Goal: Task Accomplishment & Management: Complete application form

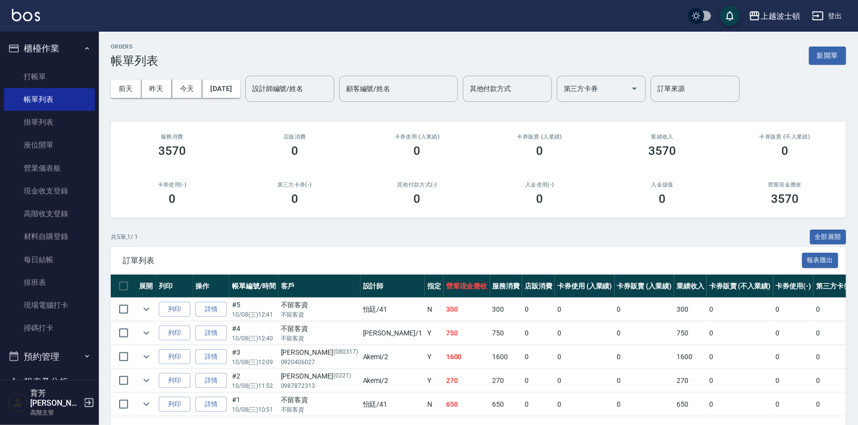
scroll to position [17, 0]
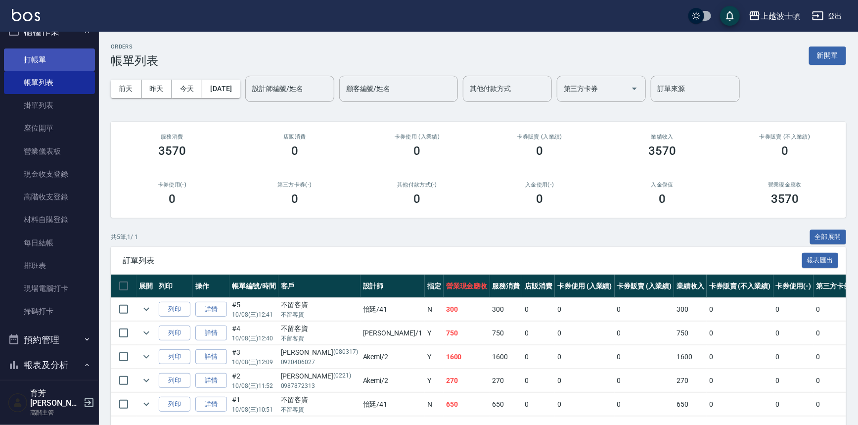
click at [29, 55] on link "打帳單" at bounding box center [49, 59] width 91 height 23
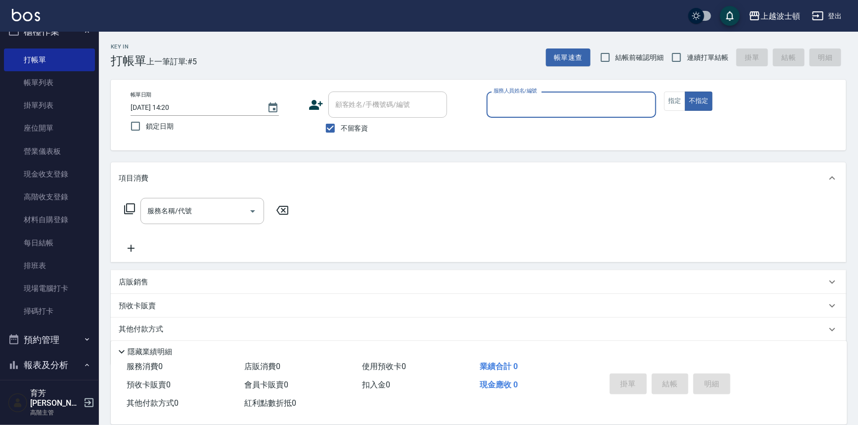
click at [344, 131] on span "不留客資" at bounding box center [355, 128] width 28 height 10
click at [341, 131] on input "不留客資" at bounding box center [330, 128] width 21 height 21
checkbox input "false"
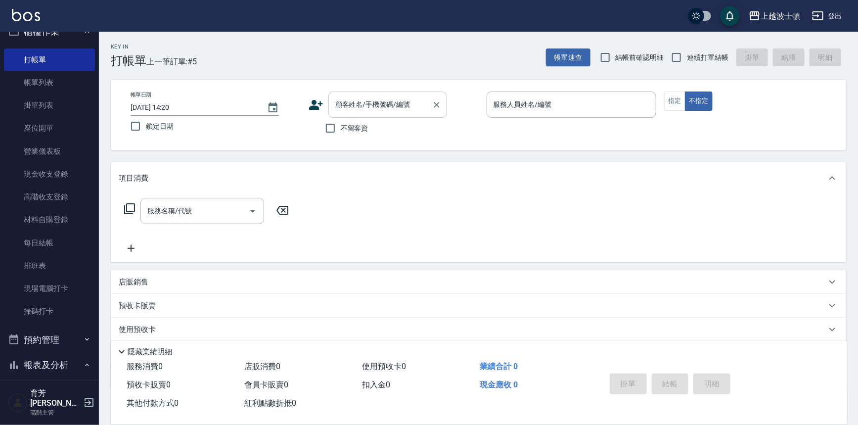
click at [356, 113] on div "顧客姓名/手機號碼/編號" at bounding box center [387, 105] width 119 height 26
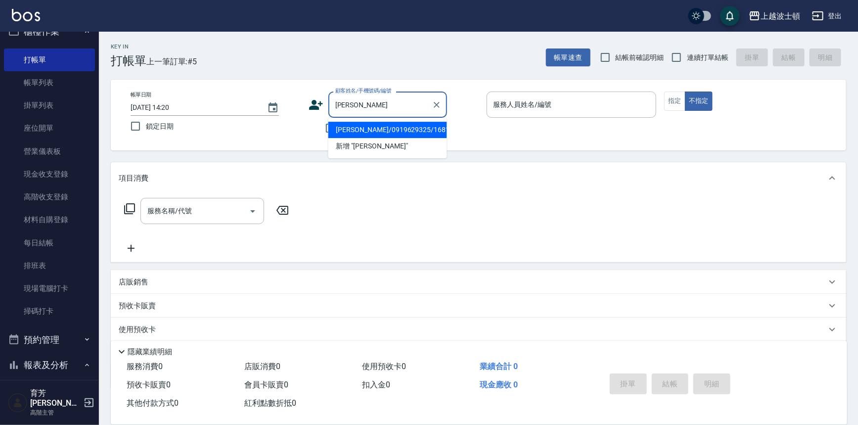
click at [356, 130] on li "[PERSON_NAME]/0919629325/1681680" at bounding box center [387, 130] width 119 height 16
type input "[PERSON_NAME]/0919629325/1681680"
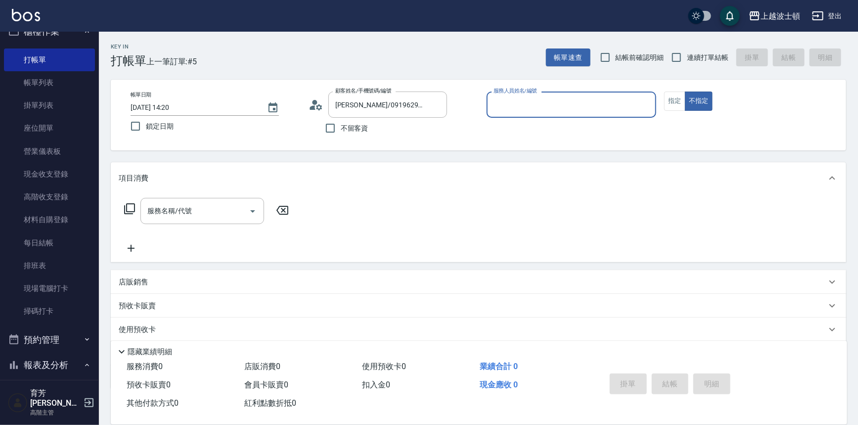
type input "Akemi-2"
click at [673, 103] on button "指定" at bounding box center [674, 101] width 21 height 19
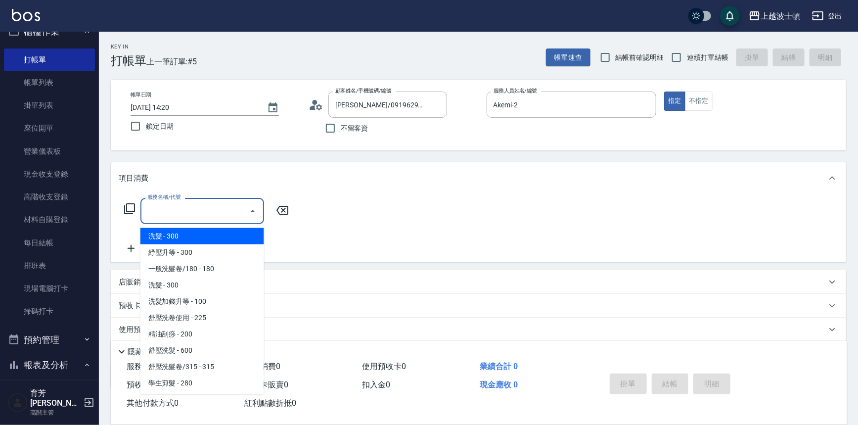
click at [201, 210] on input "服務名稱/代號" at bounding box center [195, 210] width 100 height 17
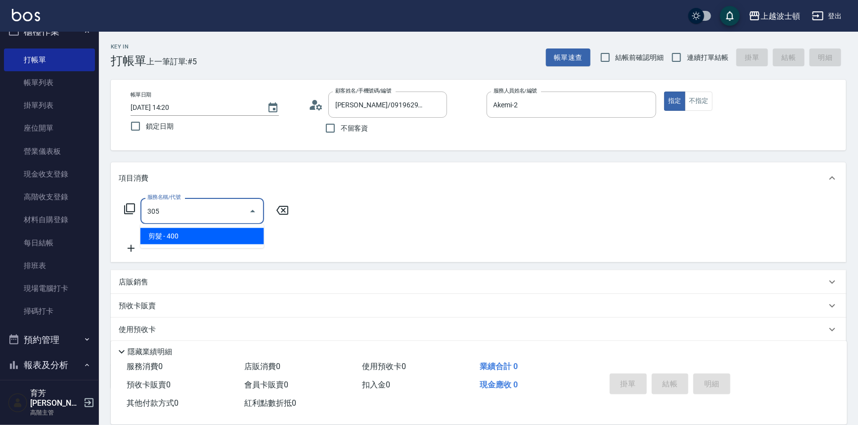
click at [217, 240] on span "剪髮 - 400" at bounding box center [202, 236] width 124 height 16
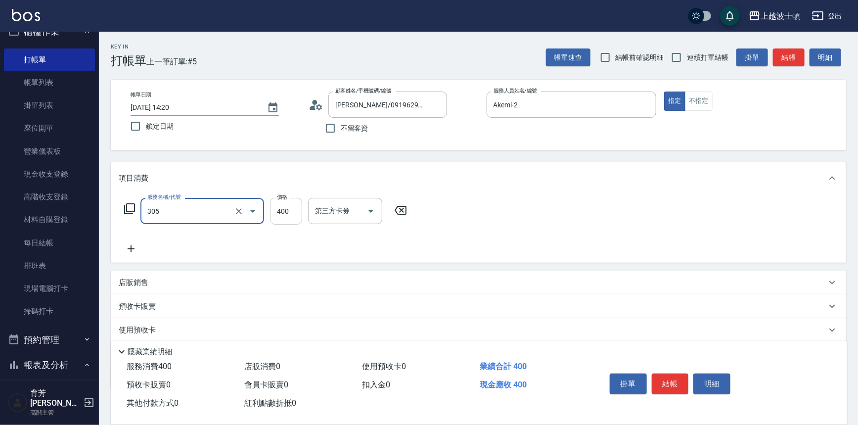
type input "剪髮(305)"
click at [283, 213] on input "400" at bounding box center [286, 211] width 32 height 27
type input "350"
click at [599, 208] on div "服務名稱/代號 剪髮(305) 服務名稱/代號 價格 350 價格 第三方卡券 第三方卡券" at bounding box center [479, 228] width 736 height 69
click at [673, 378] on button "結帳" at bounding box center [670, 383] width 37 height 21
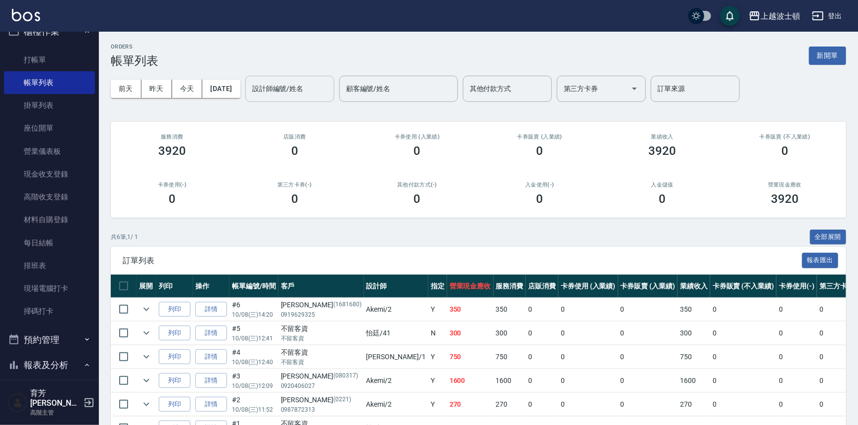
click at [298, 88] on input "設計師編號/姓名" at bounding box center [290, 88] width 80 height 17
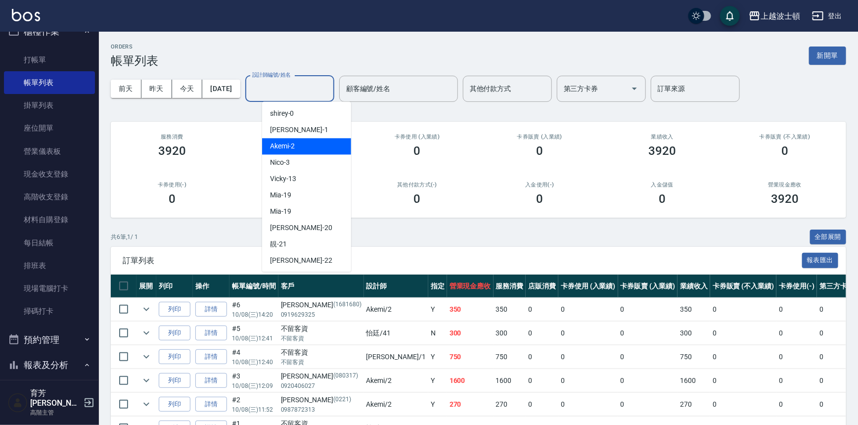
click at [307, 148] on div "Akemi -2" at bounding box center [306, 146] width 89 height 16
type input "Akemi-2"
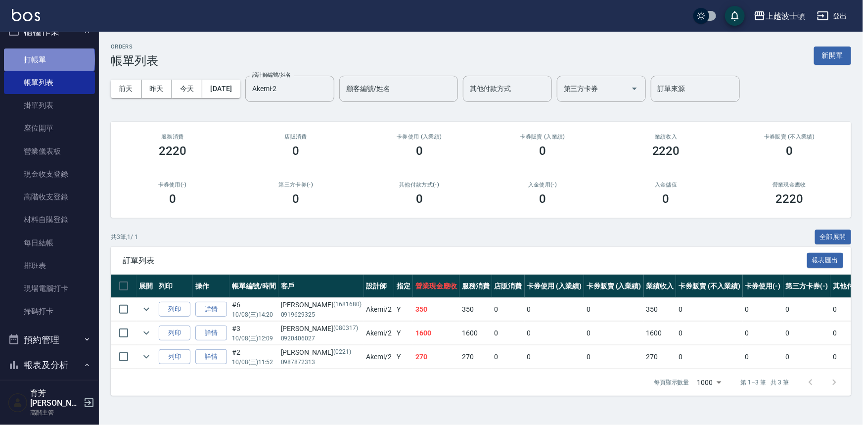
click at [48, 59] on link "打帳單" at bounding box center [49, 59] width 91 height 23
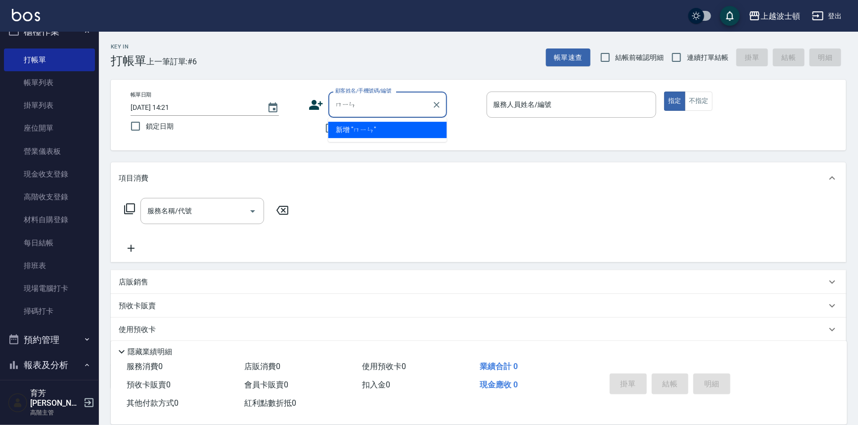
type input "民"
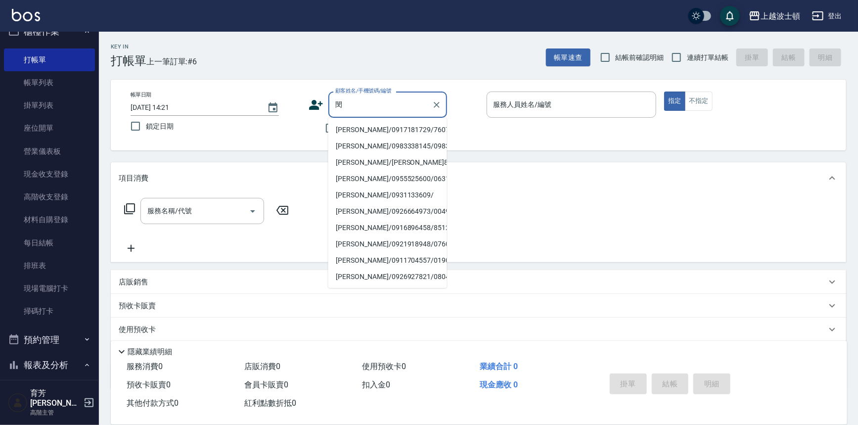
click at [368, 130] on li "[PERSON_NAME]/0917181729/760729" at bounding box center [387, 130] width 119 height 16
type input "[PERSON_NAME]/0917181729/760729"
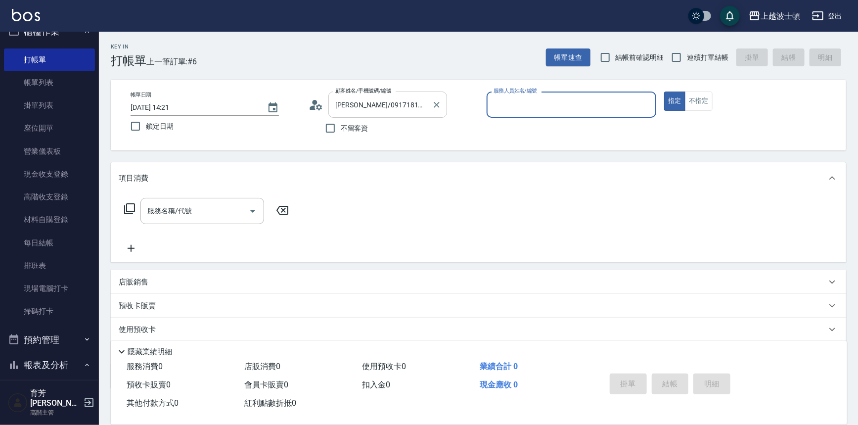
type input "怡廷-41"
click at [664, 92] on button "指定" at bounding box center [674, 101] width 21 height 19
type button "true"
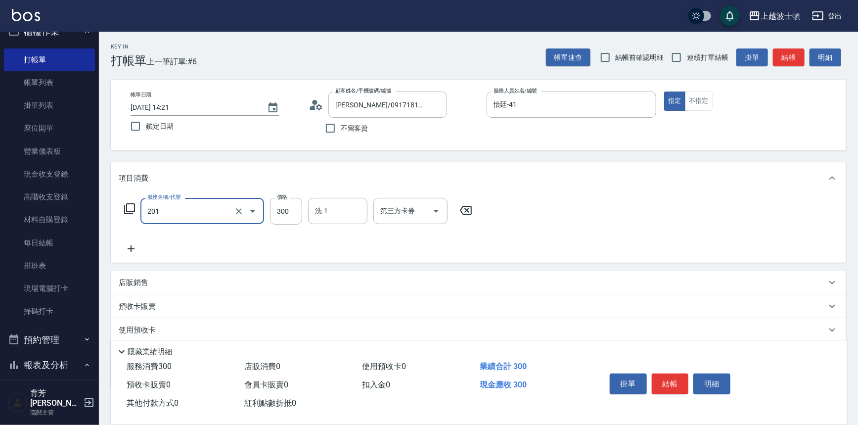
type input "洗髮(201)"
type input "400"
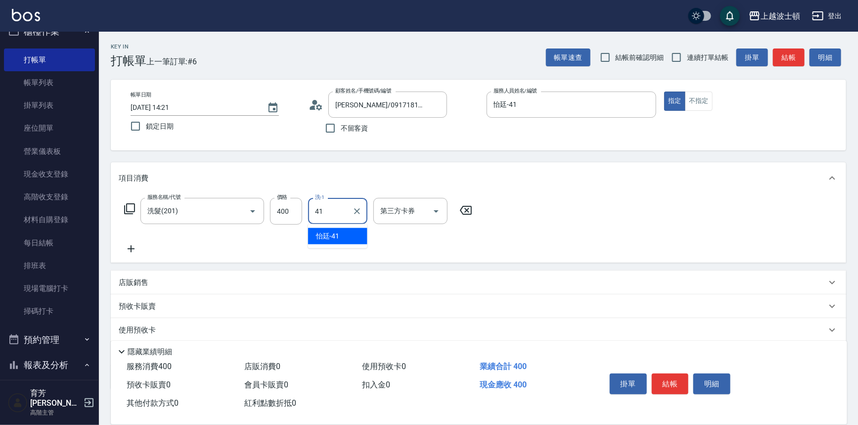
type input "怡廷-41"
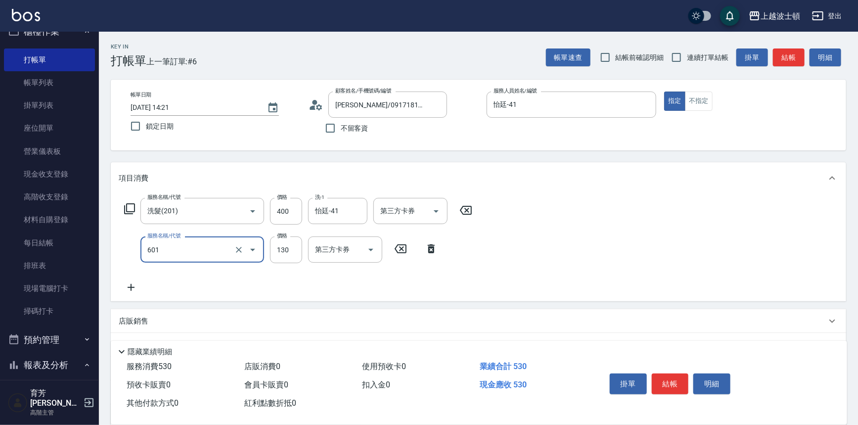
type input "單梳(601)"
type input "100"
drag, startPoint x: 665, startPoint y: 378, endPoint x: 683, endPoint y: 371, distance: 19.1
click at [668, 378] on button "結帳" at bounding box center [670, 383] width 37 height 21
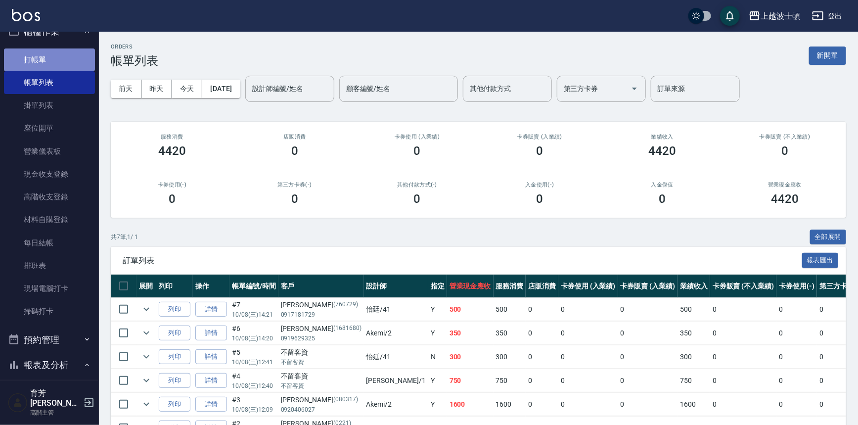
click at [52, 58] on link "打帳單" at bounding box center [49, 59] width 91 height 23
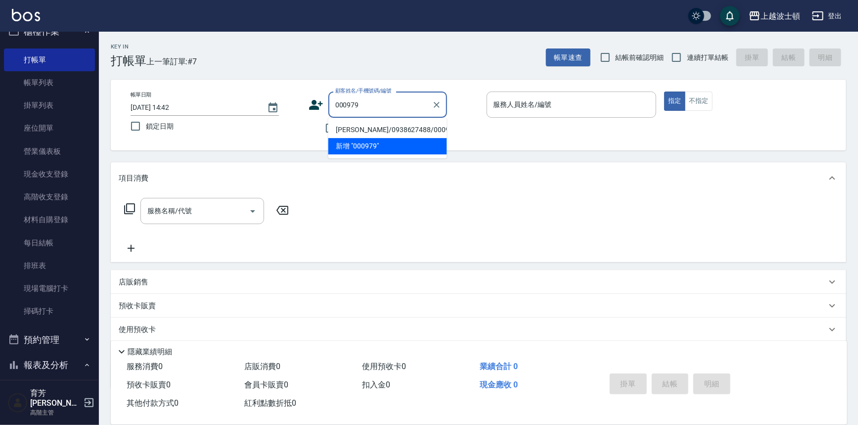
click at [362, 131] on li "[PERSON_NAME]/0938627488/000979" at bounding box center [387, 130] width 119 height 16
type input "[PERSON_NAME]/0938627488/000979"
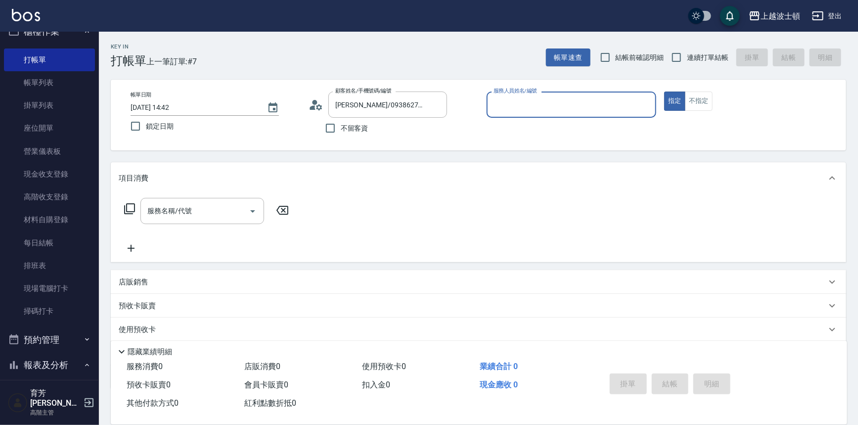
type input "Akemi-2"
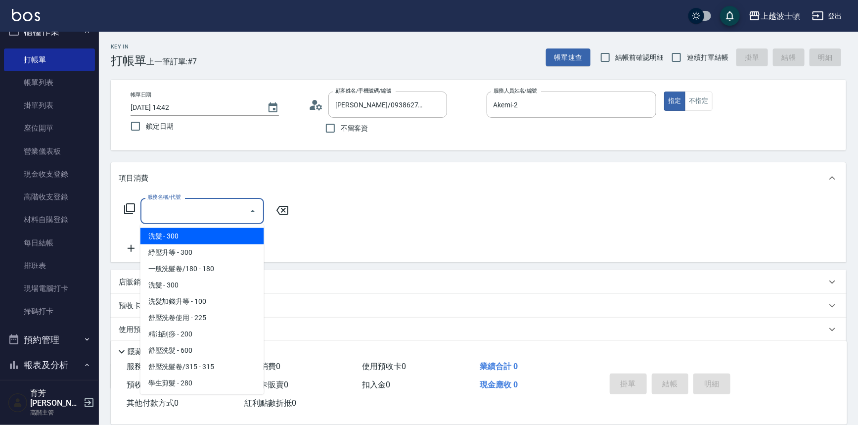
click at [235, 208] on input "服務名稱/代號" at bounding box center [195, 210] width 100 height 17
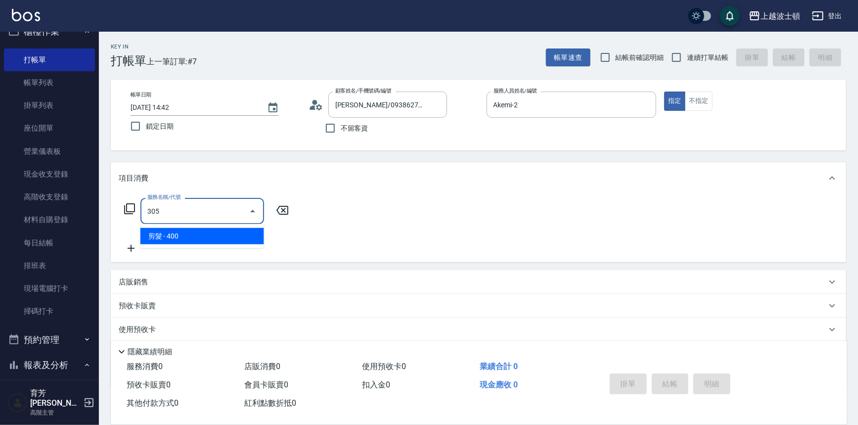
click at [247, 237] on span "剪髮 - 400" at bounding box center [202, 236] width 124 height 16
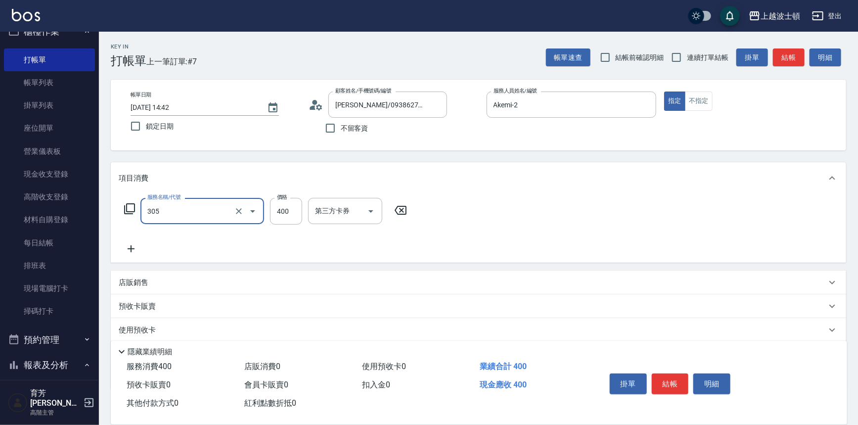
type input "剪髮(305)"
click at [682, 168] on div "項目消費" at bounding box center [479, 178] width 736 height 32
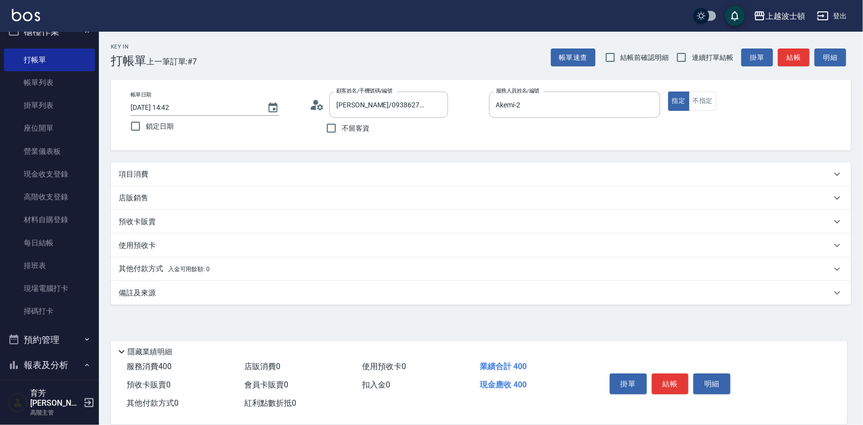
click at [197, 167] on div "項目消費" at bounding box center [481, 174] width 740 height 24
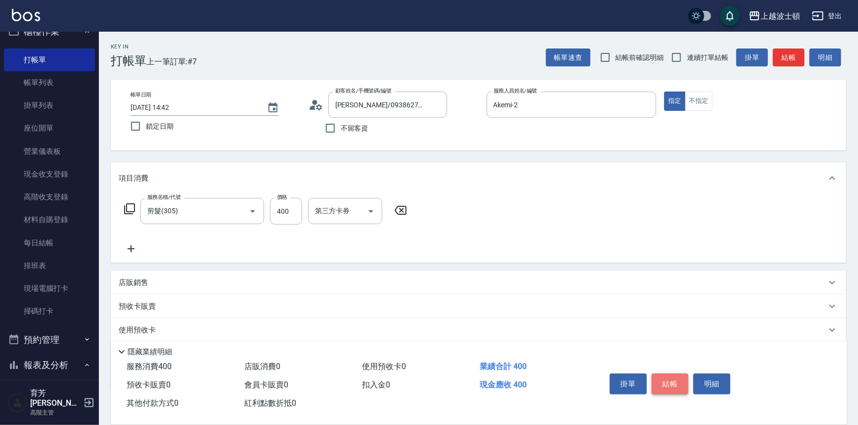
click at [671, 385] on button "結帳" at bounding box center [670, 383] width 37 height 21
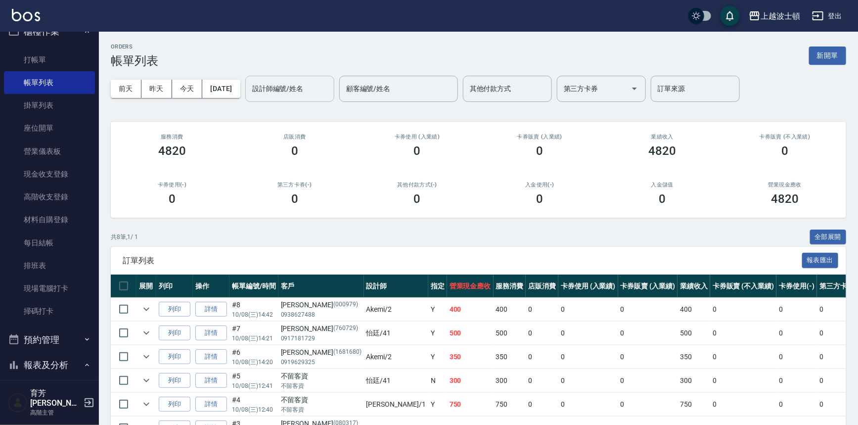
click at [301, 91] on input "設計師編號/姓名" at bounding box center [290, 88] width 80 height 17
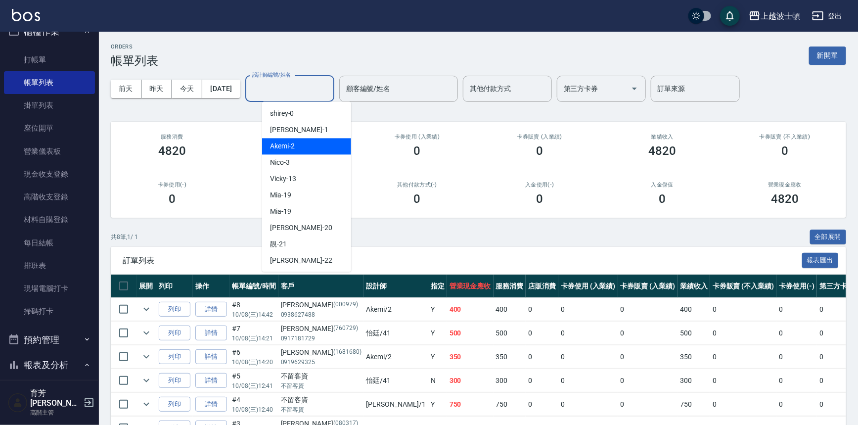
click at [324, 151] on div "Akemi -2" at bounding box center [306, 146] width 89 height 16
type input "Akemi-2"
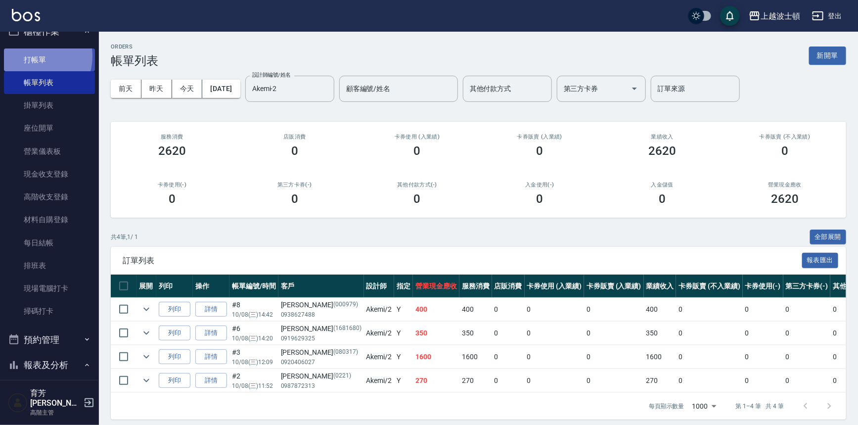
click at [31, 56] on link "打帳單" at bounding box center [49, 59] width 91 height 23
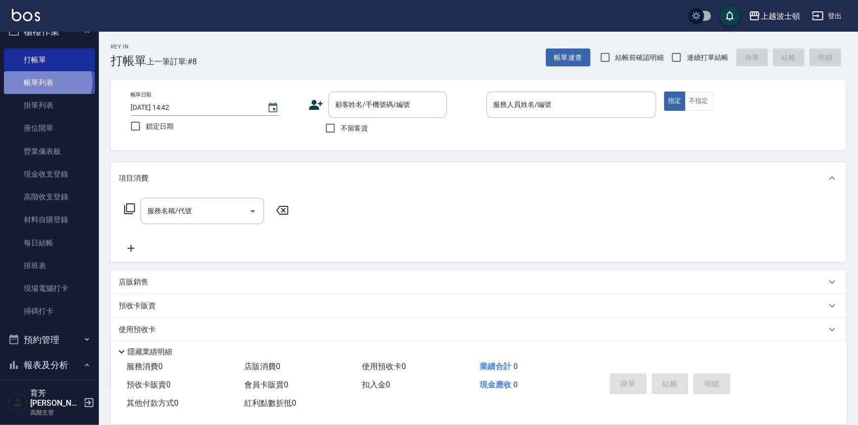
click at [46, 81] on link "帳單列表" at bounding box center [49, 82] width 91 height 23
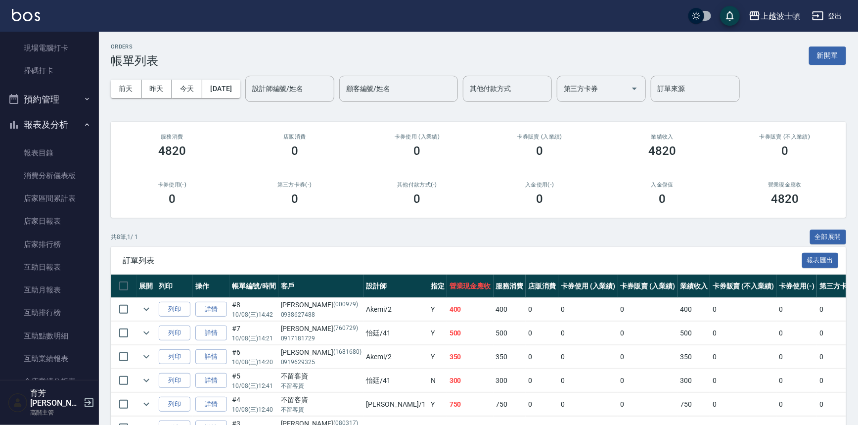
scroll to position [267, 0]
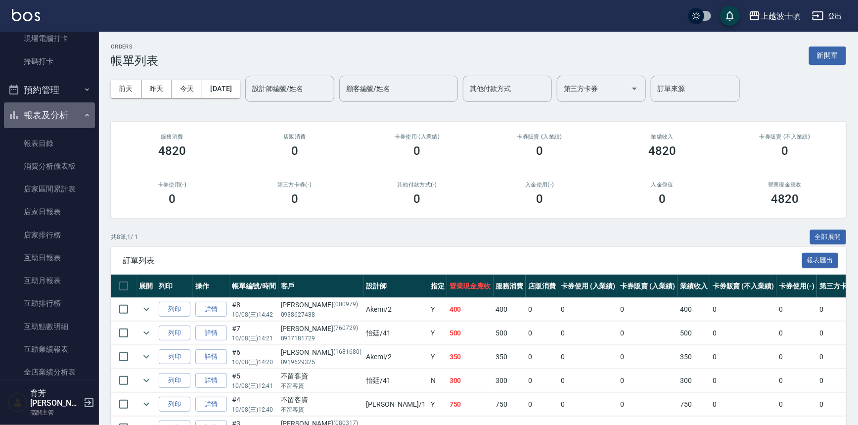
click at [85, 113] on icon "button" at bounding box center [87, 115] width 8 height 8
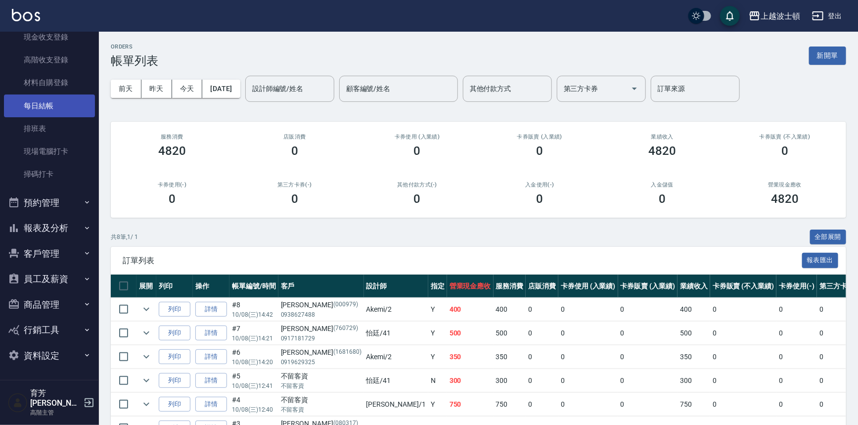
scroll to position [144, 0]
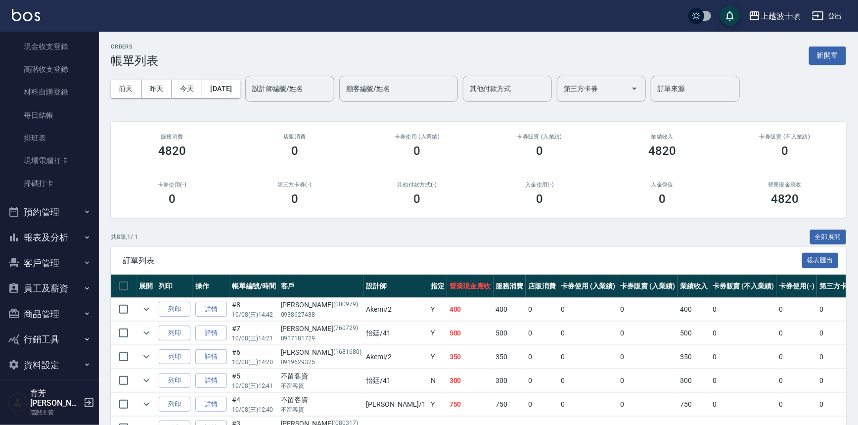
click at [60, 263] on button "客戶管理" at bounding box center [49, 263] width 91 height 26
click at [57, 289] on link "客戶列表" at bounding box center [49, 290] width 91 height 23
